Goal: Task Accomplishment & Management: Use online tool/utility

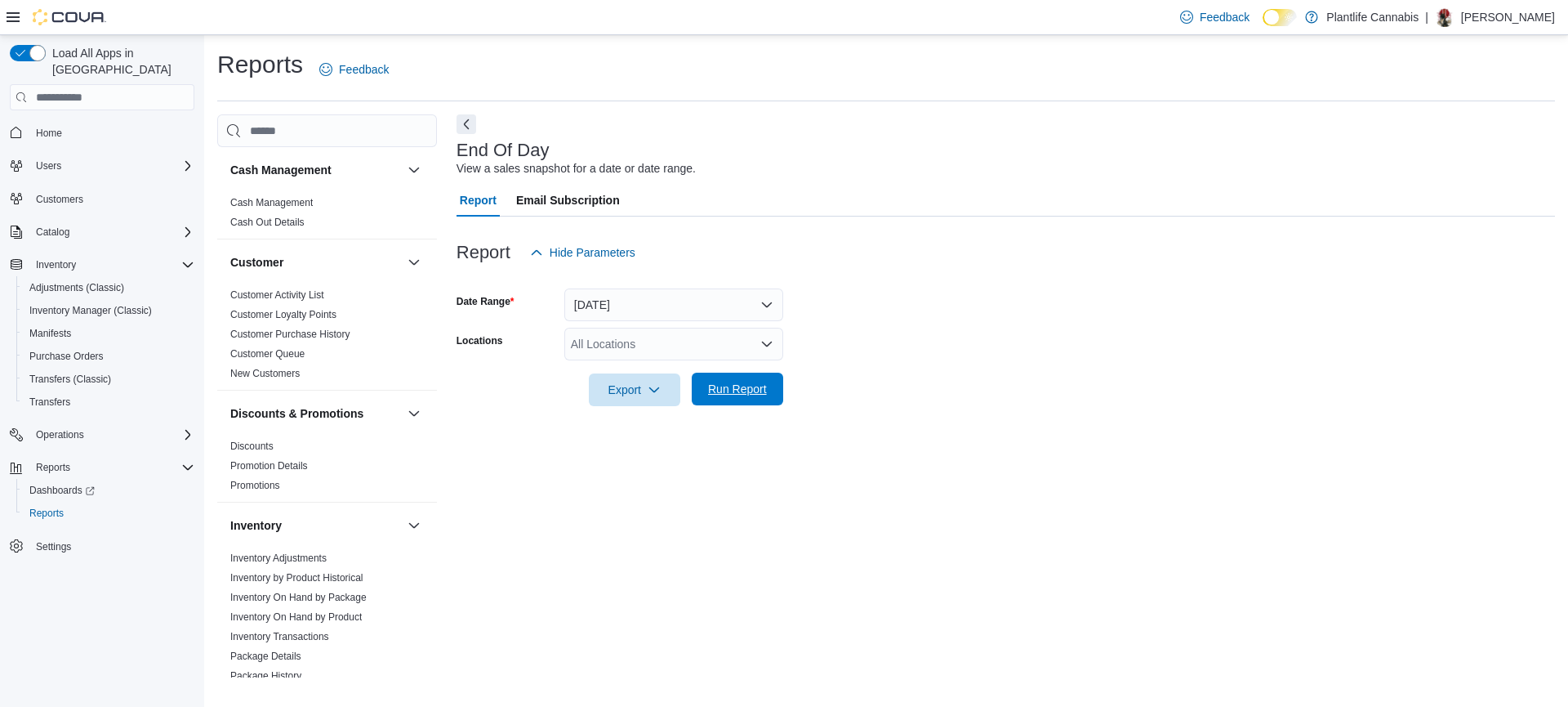
drag, startPoint x: 723, startPoint y: 393, endPoint x: 902, endPoint y: 438, distance: 184.6
click at [723, 393] on span "Run Report" at bounding box center [737, 389] width 59 height 17
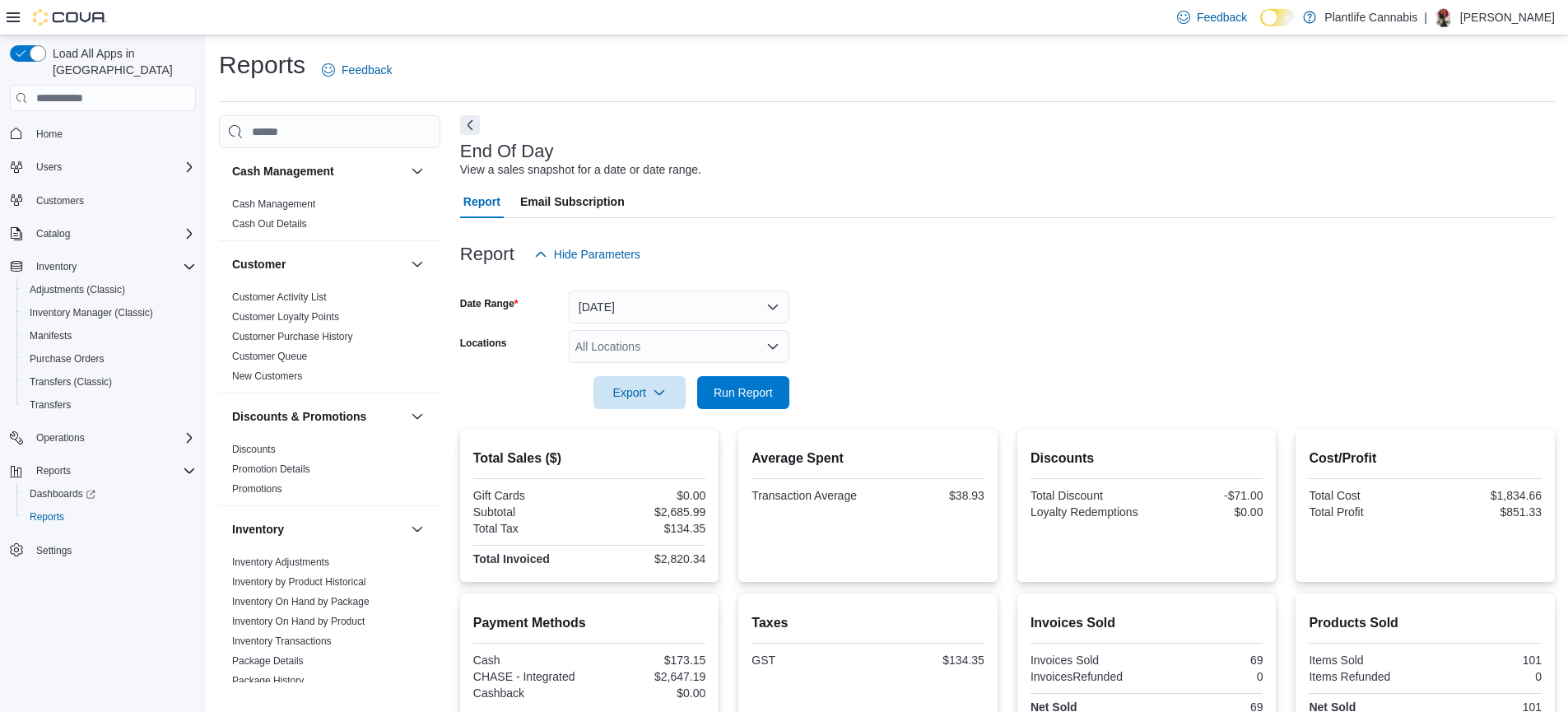
scroll to position [223, 0]
